Goal: Task Accomplishment & Management: Use online tool/utility

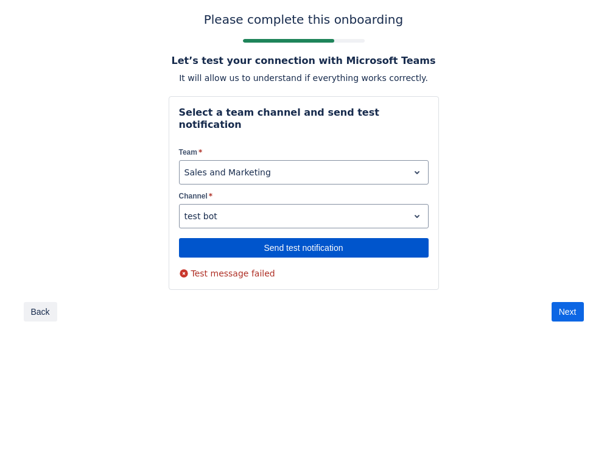
click at [215, 238] on span "Send test notification" at bounding box center [303, 247] width 235 height 19
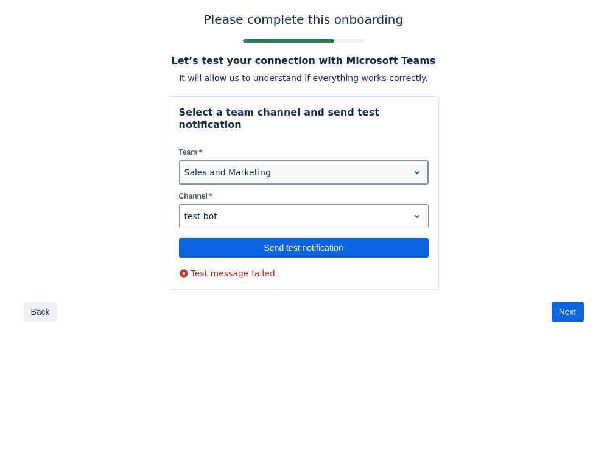
click at [218, 165] on div at bounding box center [293, 172] width 219 height 15
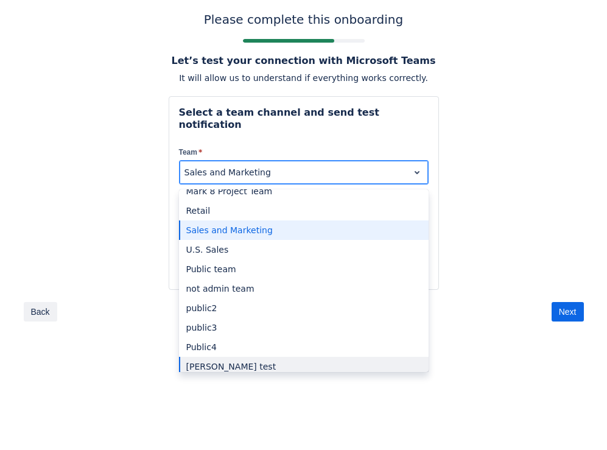
scroll to position [119, 0]
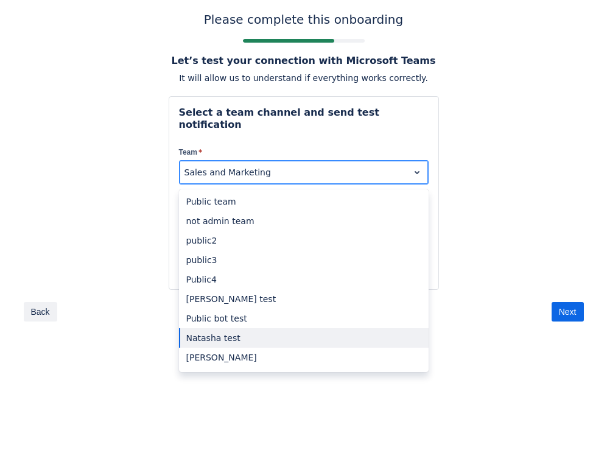
click at [222, 328] on div "Natasha test" at bounding box center [304, 337] width 250 height 19
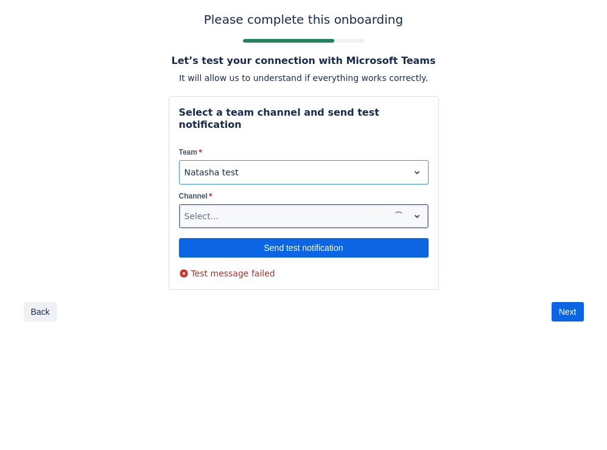
click at [265, 209] on div at bounding box center [284, 216] width 200 height 15
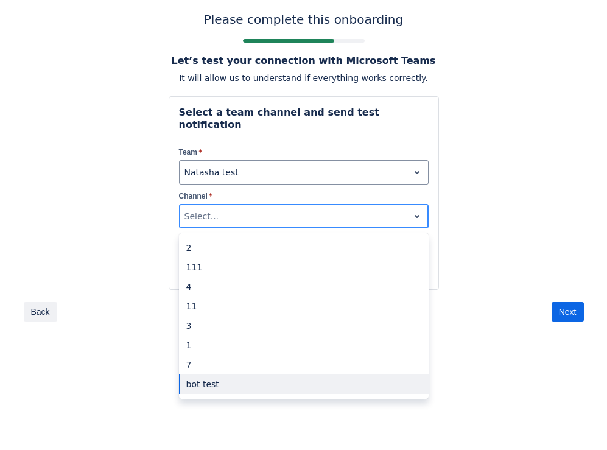
click at [206, 374] on div "bot test" at bounding box center [304, 383] width 250 height 19
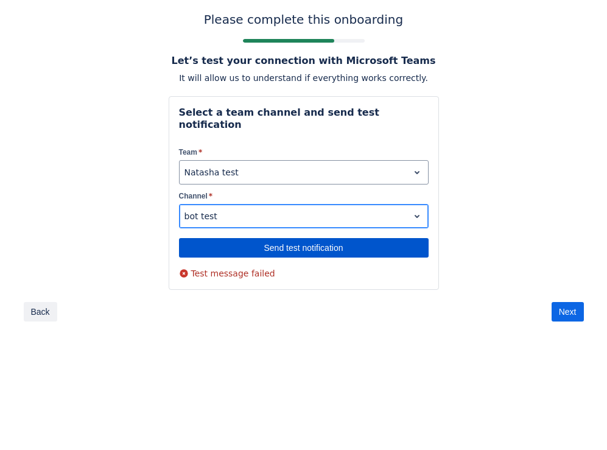
click at [270, 238] on span "Send test notification" at bounding box center [303, 247] width 235 height 19
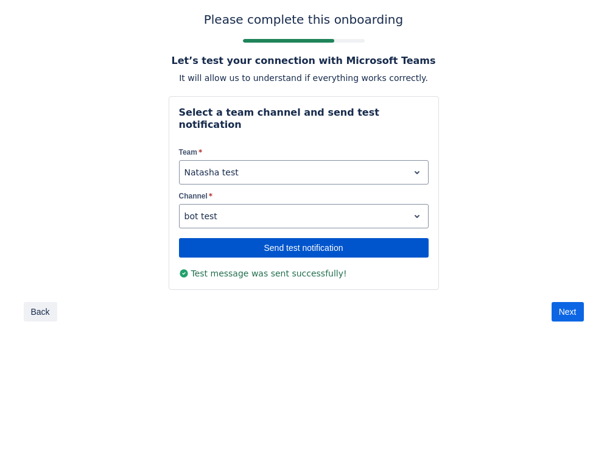
click at [336, 238] on span "Send test notification" at bounding box center [303, 247] width 235 height 19
click at [323, 238] on span "Send test notification" at bounding box center [303, 247] width 235 height 19
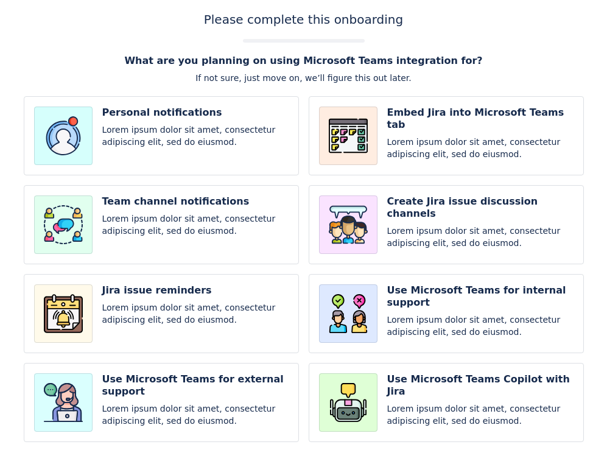
click at [135, 146] on input "checkbox" at bounding box center [161, 135] width 275 height 79
checkbox input "true"
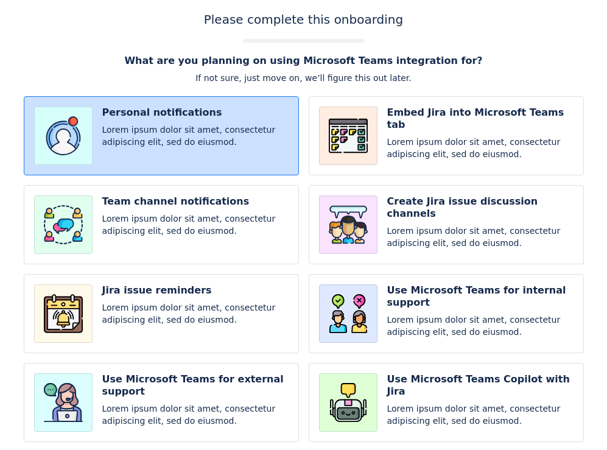
scroll to position [125, 0]
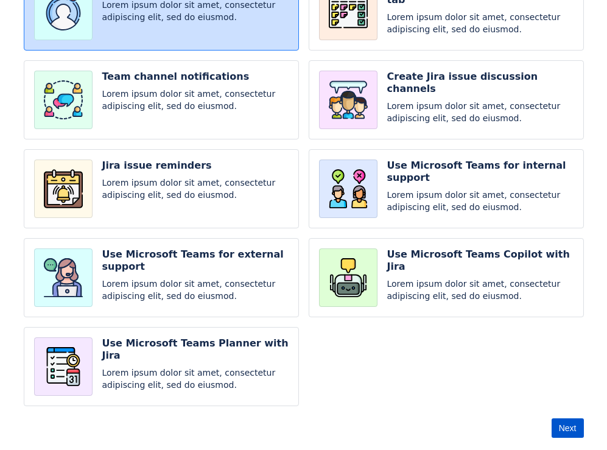
click at [566, 426] on span "Next" at bounding box center [568, 427] width 18 height 19
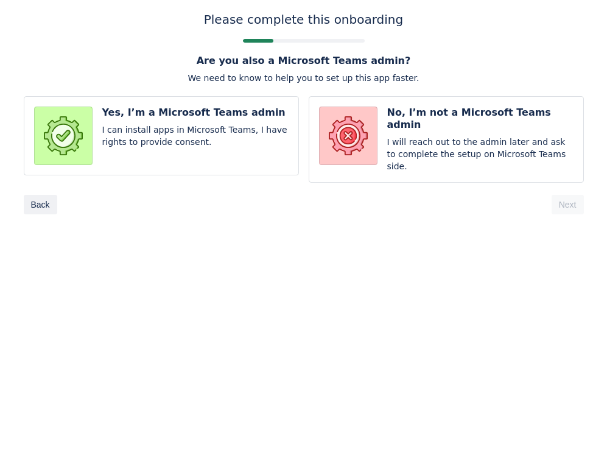
scroll to position [0, 0]
click at [255, 136] on input "radio" at bounding box center [161, 139] width 275 height 86
radio input "true"
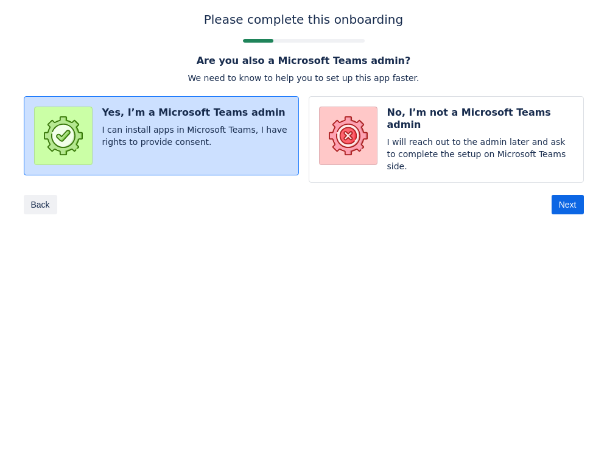
click at [438, 125] on input "radio" at bounding box center [446, 139] width 275 height 86
radio input "true"
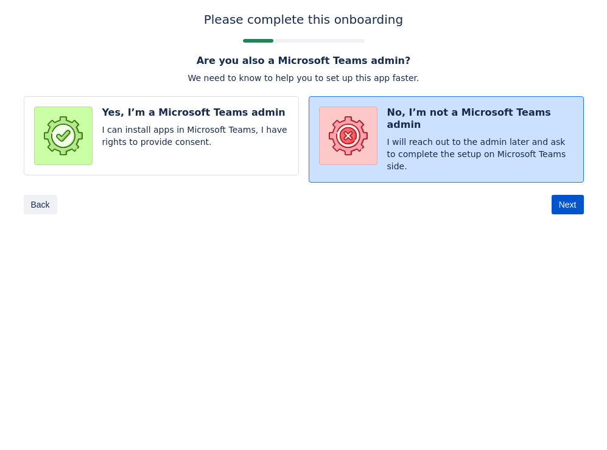
click at [559, 195] on span "Next" at bounding box center [568, 204] width 18 height 19
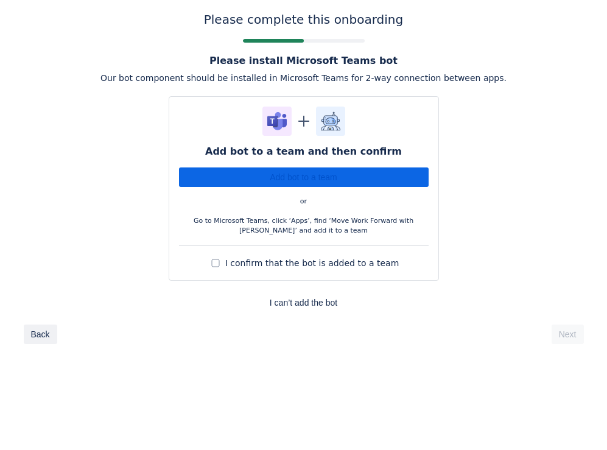
click at [329, 265] on span "I confirm that the bot is added to a team" at bounding box center [312, 263] width 174 height 12
click at [223, 265] on input "I confirm that the bot is added to a team" at bounding box center [215, 263] width 15 height 15
checkbox input "true"
click at [566, 339] on span "Next" at bounding box center [568, 334] width 18 height 19
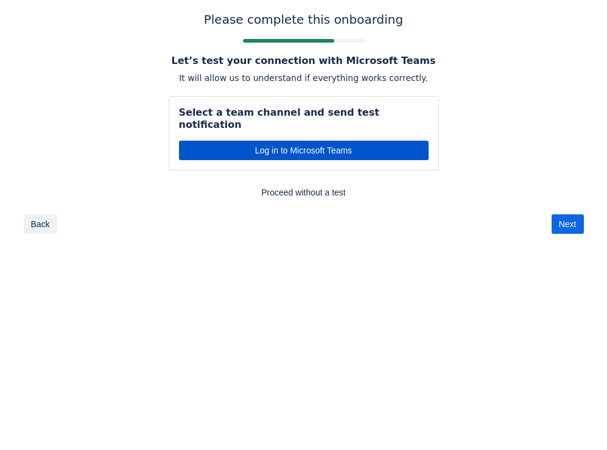
click at [290, 141] on span "Log in to Microsoft Teams" at bounding box center [303, 150] width 235 height 19
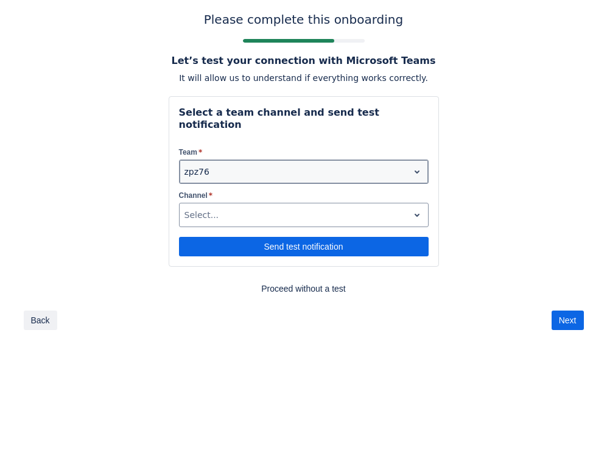
click at [248, 164] on div at bounding box center [293, 171] width 219 height 15
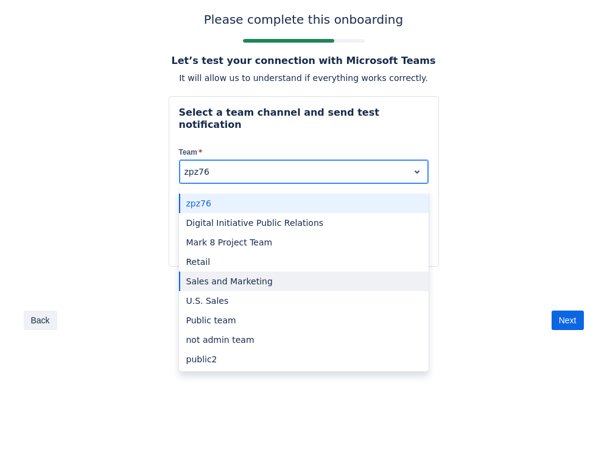
click at [252, 272] on div "Sales and Marketing" at bounding box center [304, 281] width 250 height 19
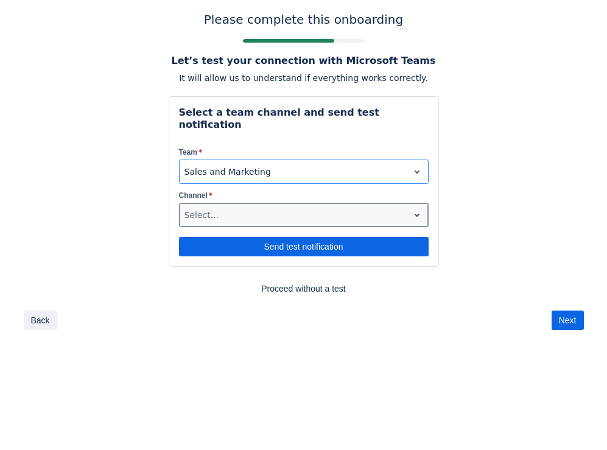
click at [239, 208] on div at bounding box center [293, 215] width 219 height 15
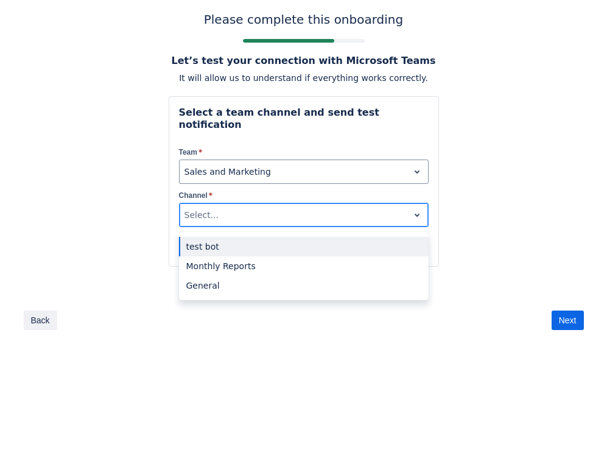
click at [227, 237] on div "test bot" at bounding box center [304, 246] width 250 height 19
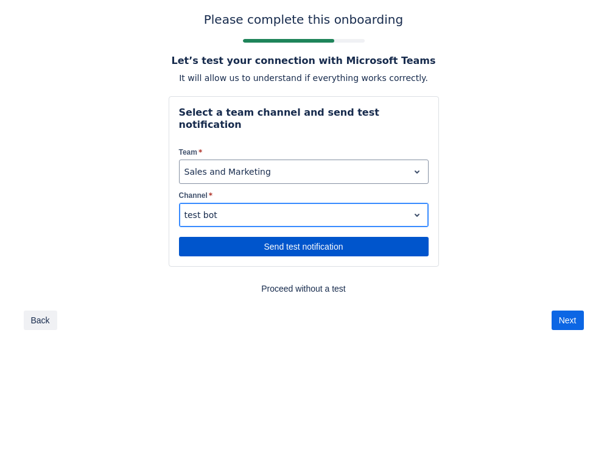
click at [269, 237] on span "Send test notification" at bounding box center [303, 246] width 235 height 19
